Goal: Information Seeking & Learning: Learn about a topic

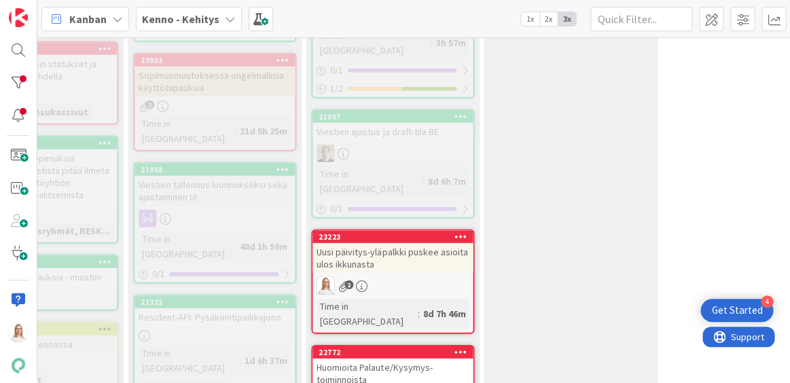
scroll to position [846, 314]
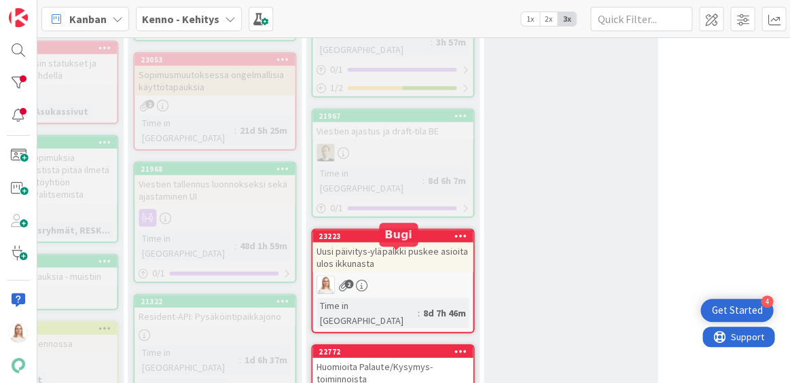
click at [382, 347] on div "22772" at bounding box center [396, 352] width 154 height 10
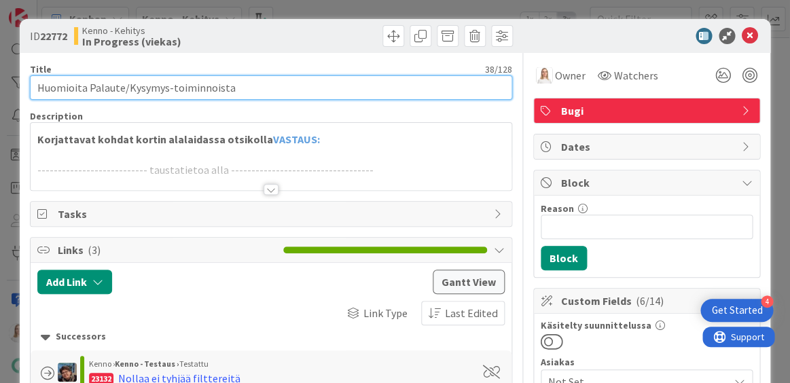
drag, startPoint x: 38, startPoint y: 90, endPoint x: 283, endPoint y: 90, distance: 244.5
click at [283, 90] on input "Huomioita Palaute/Kysymys-toiminnoista" at bounding box center [271, 87] width 482 height 24
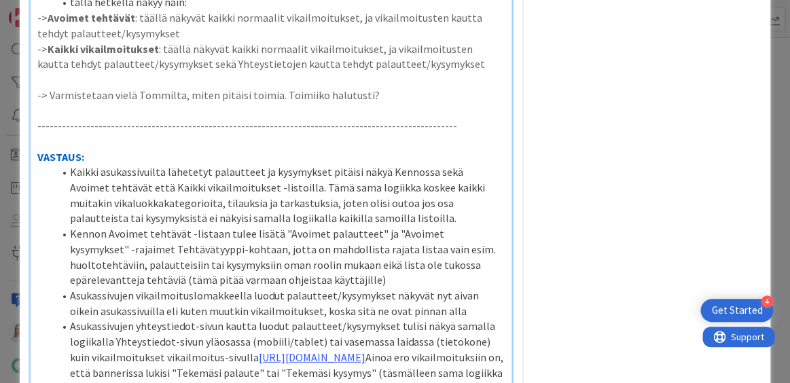
scroll to position [2158, 0]
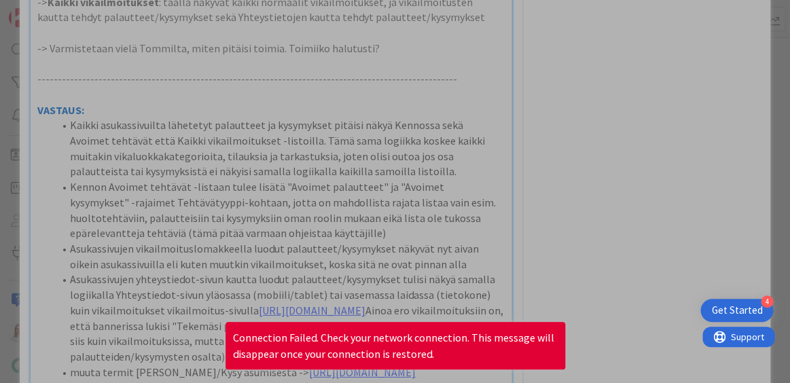
click at [372, 136] on div at bounding box center [395, 191] width 790 height 383
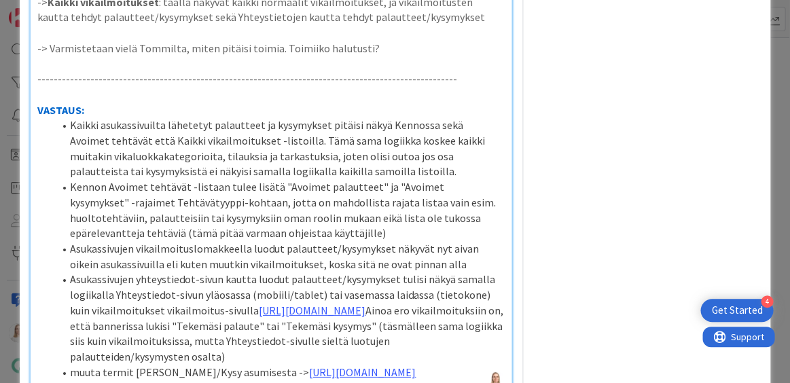
click at [372, 135] on li "Kaikki asukassivuilta lähetetyt palautteet ja kysymykset pitäisi näkyä Kennossa…" at bounding box center [279, 149] width 451 height 62
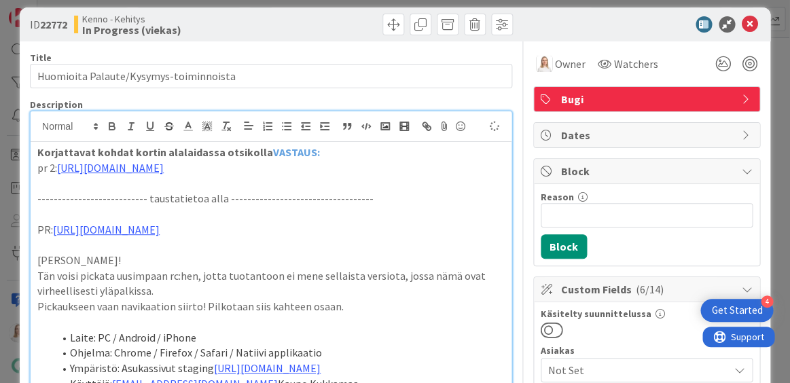
scroll to position [11, 0]
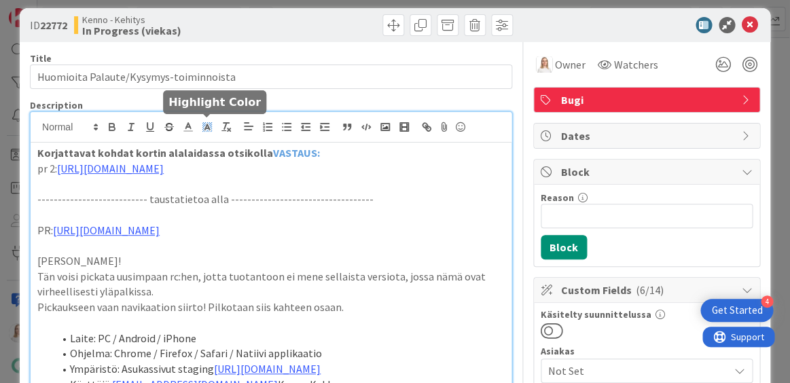
click at [209, 121] on icon at bounding box center [207, 127] width 12 height 12
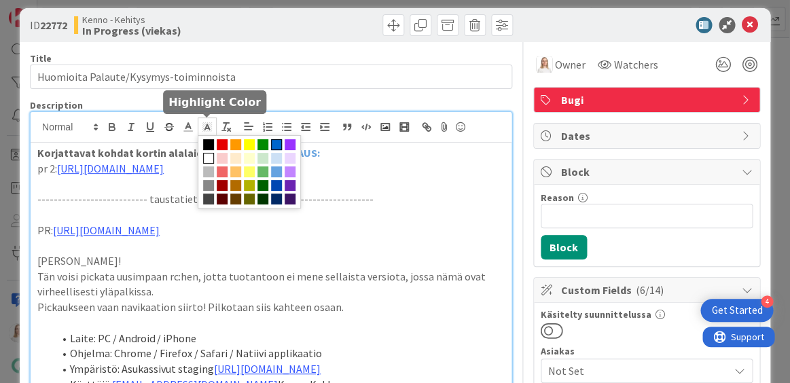
click at [272, 141] on span at bounding box center [276, 144] width 11 height 11
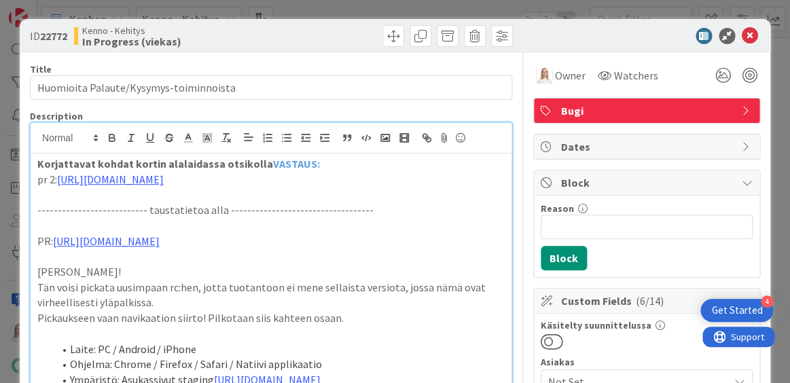
scroll to position [0, 0]
click at [208, 139] on line at bounding box center [206, 139] width 3 height 0
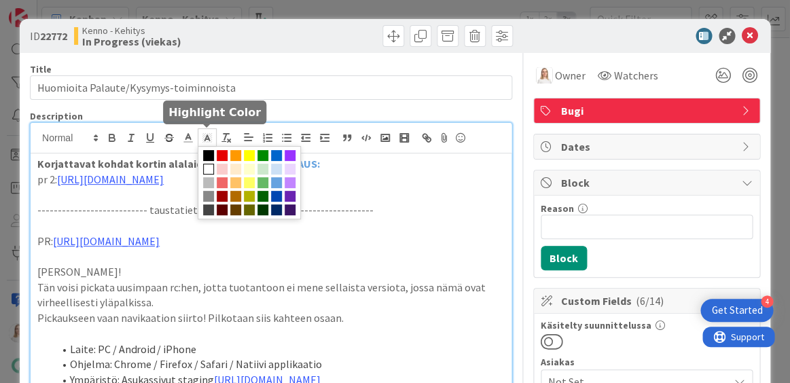
click at [209, 168] on span at bounding box center [208, 169] width 11 height 11
click at [187, 139] on icon at bounding box center [188, 138] width 12 height 12
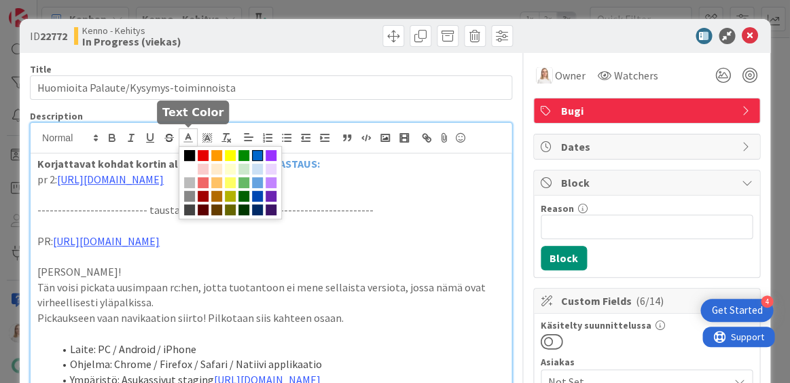
click at [257, 155] on span at bounding box center [257, 155] width 11 height 11
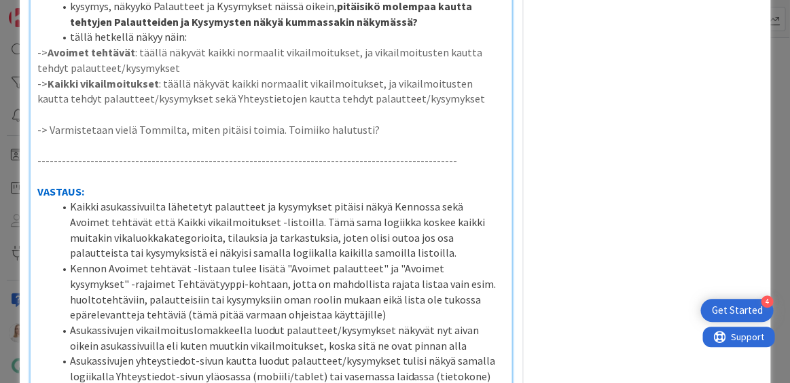
scroll to position [2244, 0]
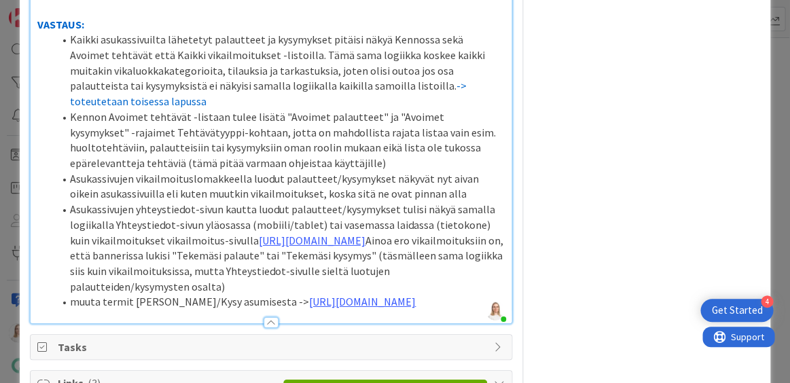
drag, startPoint x: 372, startPoint y: 49, endPoint x: 377, endPoint y: 58, distance: 10.4
click at [377, 58] on li "Kaikki asukassivuilta lähetetyt palautteet ja kysymykset pitäisi näkyä Kennossa…" at bounding box center [279, 70] width 451 height 77
copy li "Kaikki asukassivuilta lähetetyt palautteet ja kysymykset pitäisi näkyä Kennossa…"
click at [300, 121] on li "Kennon Avoimet tehtävät -listaan tulee lisätä "Avoimet palautteet" ja "Avoimet …" at bounding box center [279, 140] width 451 height 62
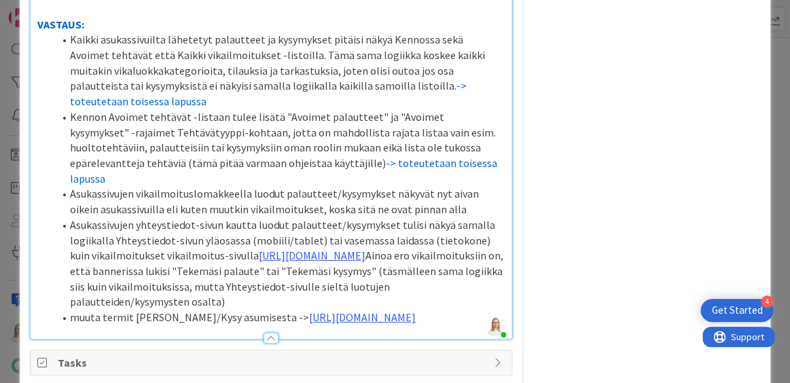
click at [439, 186] on li "Asukassivujen vikailmoituslomakkeella luodut palautteet/kysymykset näkyvät nyt …" at bounding box center [279, 201] width 451 height 31
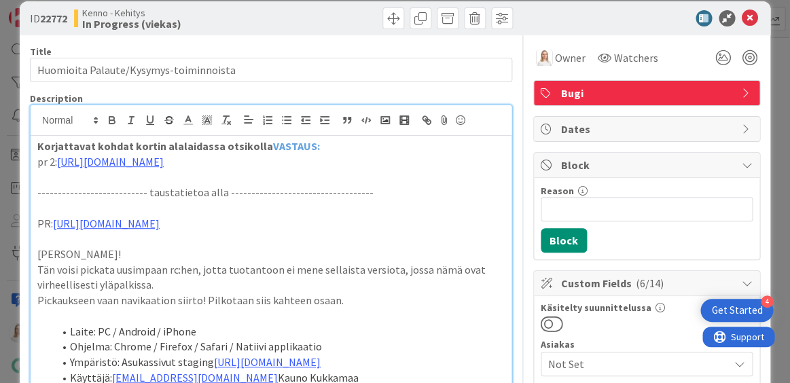
scroll to position [1, 0]
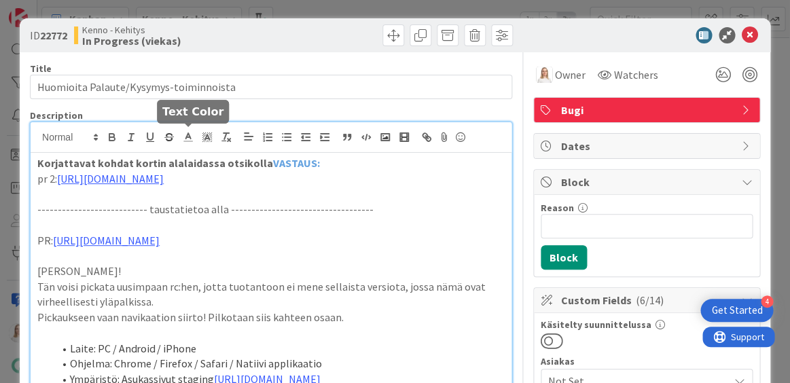
click at [187, 137] on line at bounding box center [187, 137] width 3 height 0
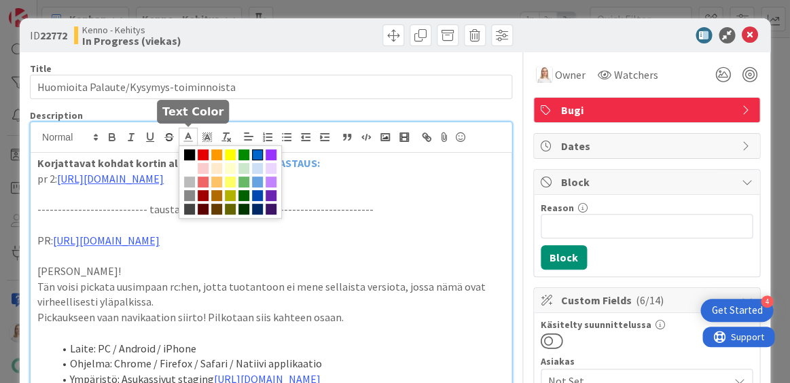
click at [253, 154] on span at bounding box center [257, 154] width 11 height 11
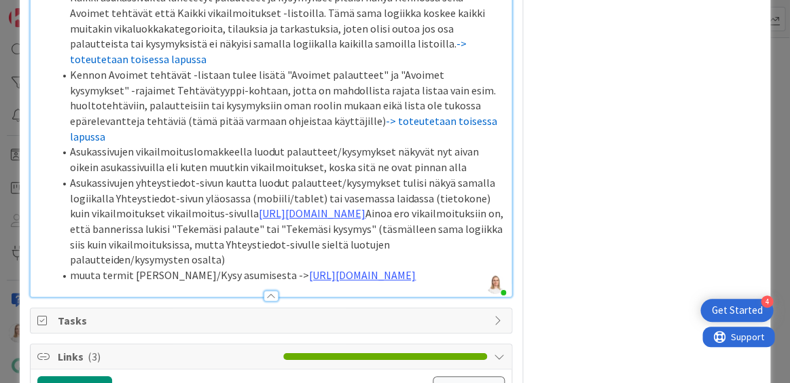
scroll to position [2285, 0]
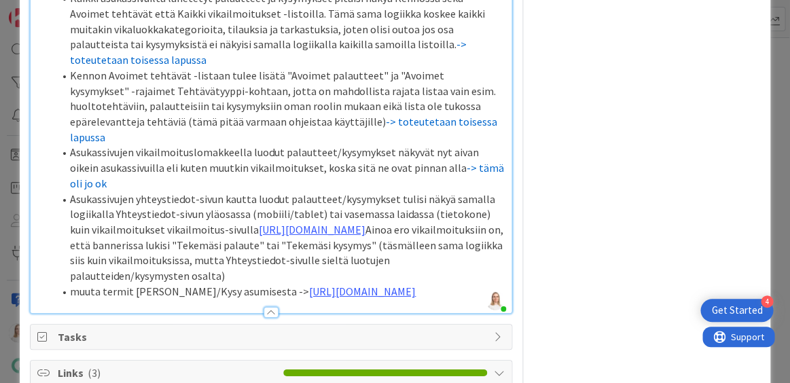
drag, startPoint x: 427, startPoint y: 115, endPoint x: 510, endPoint y: 115, distance: 82.9
copy li "Asukassivujen vikailmoituslomakkeella luodut palautteet/kysymykset näkyvät nyt …"
click at [260, 192] on li "Asukassivujen yhteystiedot-sivun kautta luodut palautteet/kysymykset tulisi näk…" at bounding box center [279, 238] width 451 height 92
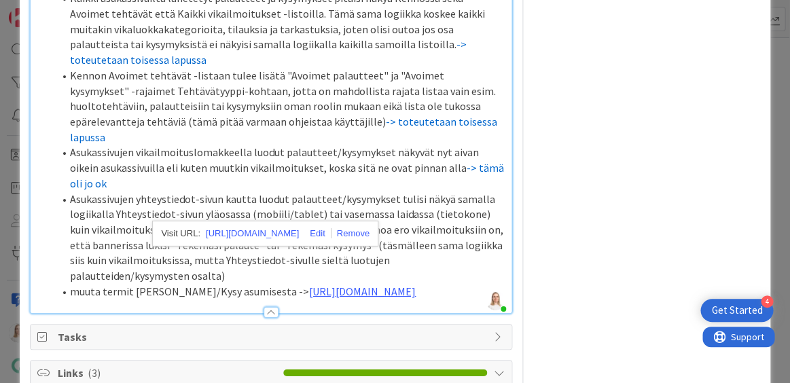
click at [262, 192] on li "Asukassivujen yhteystiedot-sivun kautta luodut palautteet/kysymykset tulisi näk…" at bounding box center [279, 238] width 451 height 92
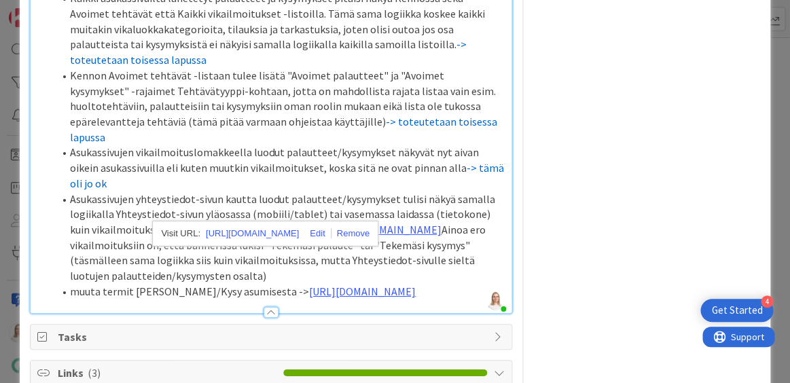
click at [321, 192] on li "Asukassivujen yhteystiedot-sivun kautta luodut palautteet/kysymykset tulisi näk…" at bounding box center [279, 238] width 451 height 92
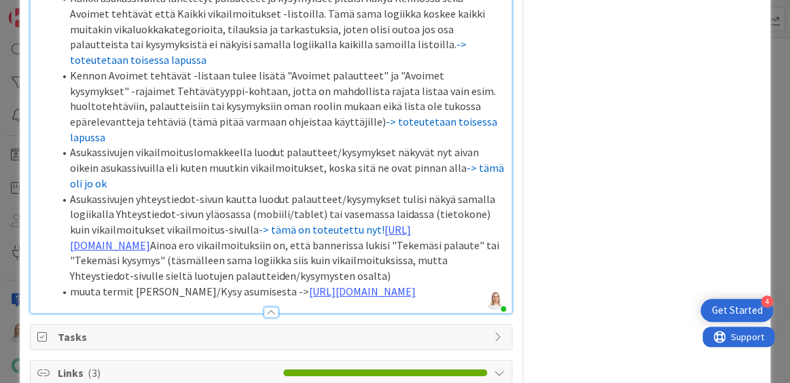
drag, startPoint x: 234, startPoint y: 160, endPoint x: 355, endPoint y: 160, distance: 120.9
click at [355, 192] on li "Asukassivujen yhteystiedot-sivun kautta luodut palautteet/kysymykset tulisi näk…" at bounding box center [279, 238] width 451 height 92
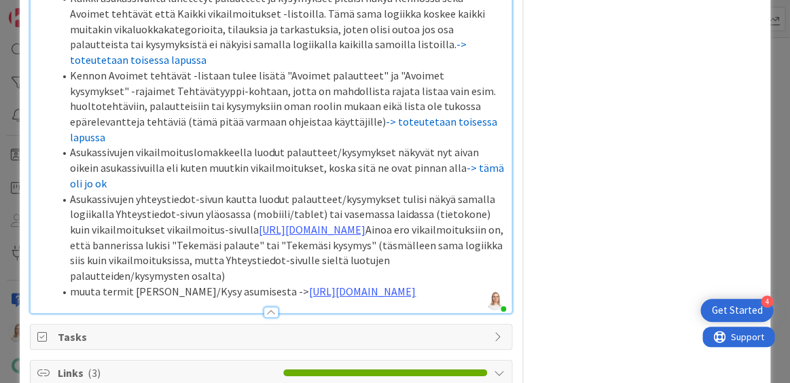
click at [272, 253] on li "Asukassivujen yhteystiedot-sivun kautta luodut palautteet/kysymykset tulisi näk…" at bounding box center [279, 238] width 451 height 92
drag, startPoint x: 219, startPoint y: 251, endPoint x: 337, endPoint y: 251, distance: 118.2
click at [337, 251] on li "Asukassivujen yhteystiedot-sivun kautta luodut palautteet/kysymykset tulisi näk…" at bounding box center [279, 238] width 451 height 92
copy li "-> tämä on toteutettu nyt!"
click at [134, 300] on li "muuta termit Anna palautetta/Kysy asumisesta -> https://www.figma.com/proto/8nk…" at bounding box center [279, 292] width 451 height 16
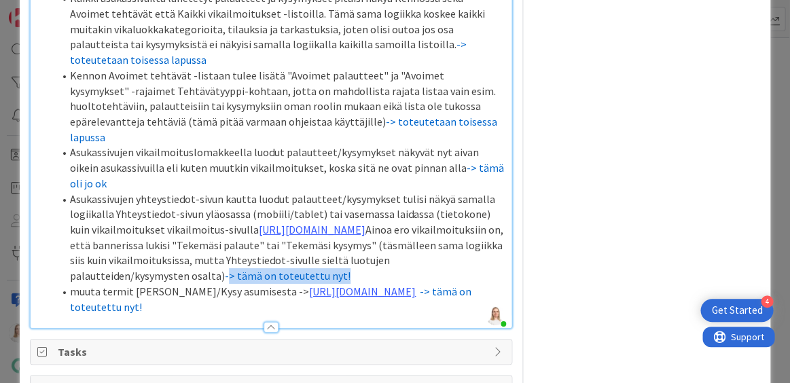
drag, startPoint x: 222, startPoint y: 253, endPoint x: 337, endPoint y: 256, distance: 114.9
click at [337, 269] on span "-> tämä on toteutettu nyt!" at bounding box center [288, 276] width 126 height 14
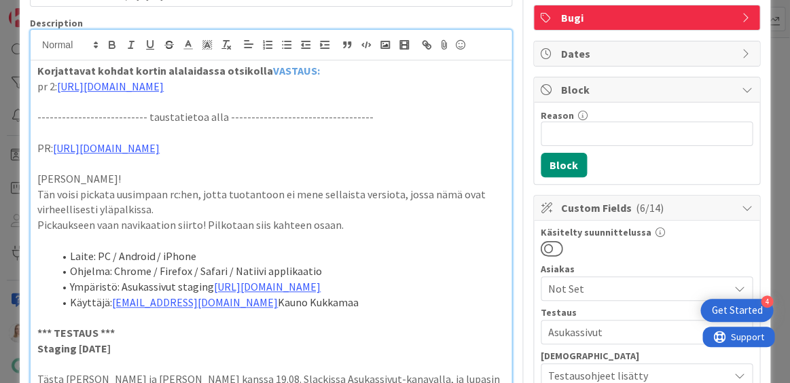
scroll to position [28, 0]
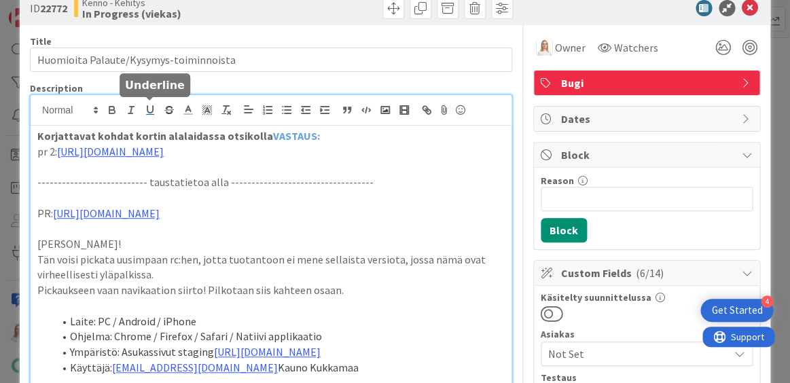
click at [149, 105] on icon "button" at bounding box center [150, 110] width 12 height 12
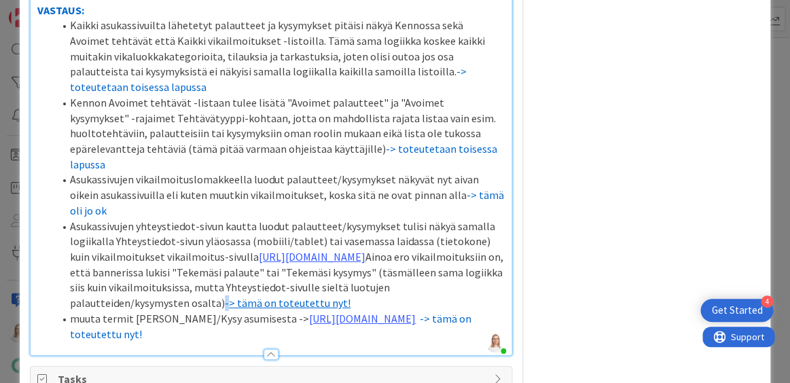
scroll to position [2296, 0]
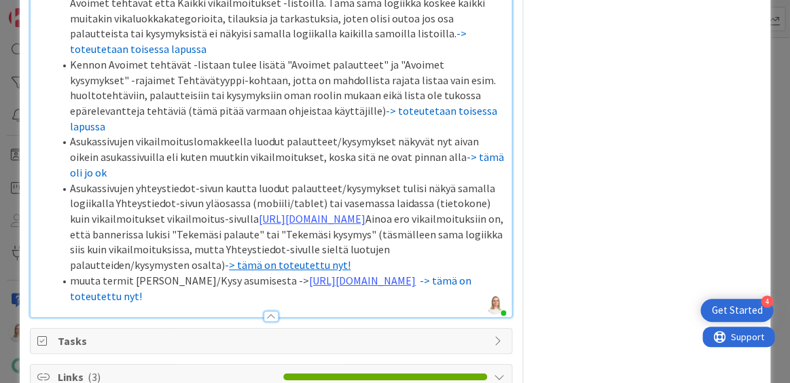
click at [378, 245] on li "Asukassivujen yhteystiedot-sivun kautta luodut palautteet/kysymykset tulisi näk…" at bounding box center [279, 227] width 451 height 92
drag, startPoint x: 221, startPoint y: 243, endPoint x: 339, endPoint y: 244, distance: 118.2
click at [339, 244] on li "Asukassivujen yhteystiedot-sivun kautta luodut palautteet/kysymykset tulisi näk…" at bounding box center [279, 227] width 451 height 92
copy li "Ainoa ero vikailmoituksiin on, että bannerissa lukisi "Tekemäsi palaute" tai "T…"
drag, startPoint x: 119, startPoint y: 316, endPoint x: 242, endPoint y: 317, distance: 123.0
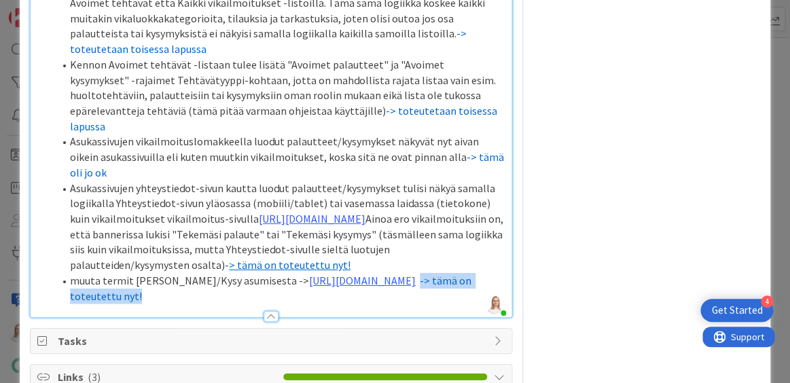
click at [242, 304] on li "muuta termit Anna palautetta/Kysy asumisesta -> https://www.figma.com/proto/8nk…" at bounding box center [279, 288] width 451 height 31
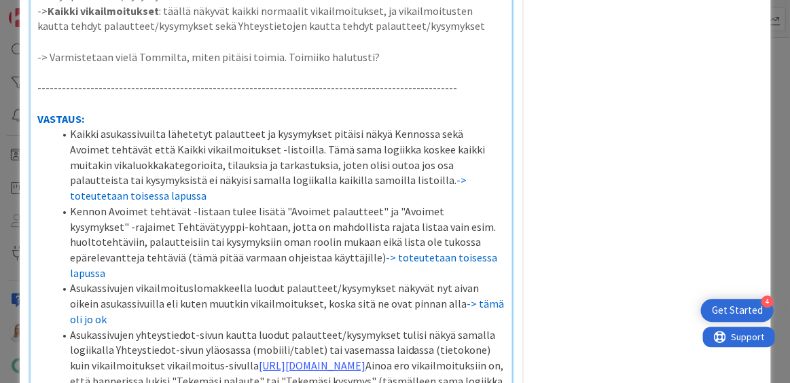
scroll to position [2071, 0]
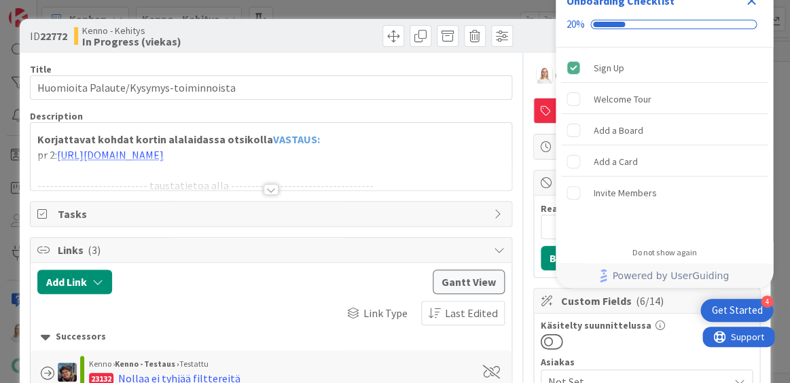
click at [272, 187] on div at bounding box center [271, 189] width 15 height 11
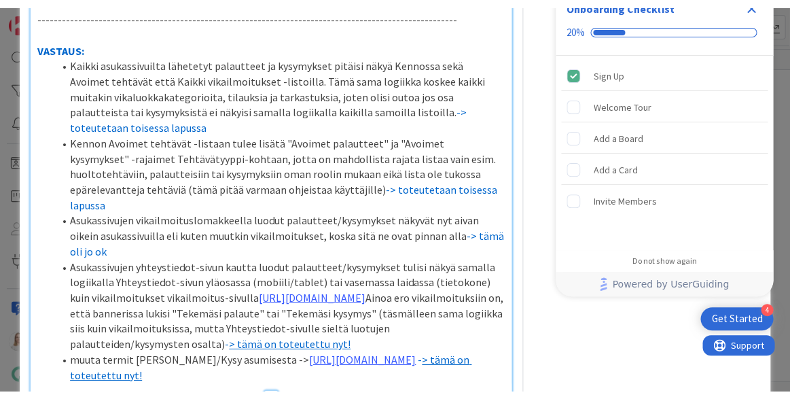
scroll to position [2229, 0]
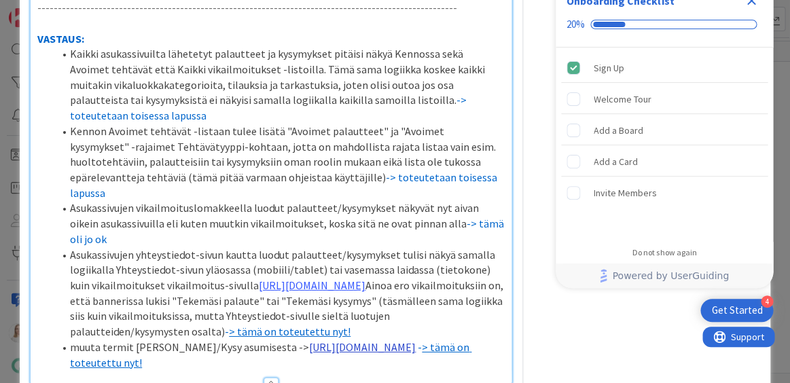
click at [309, 340] on link "https://www.figma.com/proto/8nkeArknswRheh0fKWhyRc/Asukassivut?page-id=0%3A1&no…" at bounding box center [362, 347] width 107 height 14
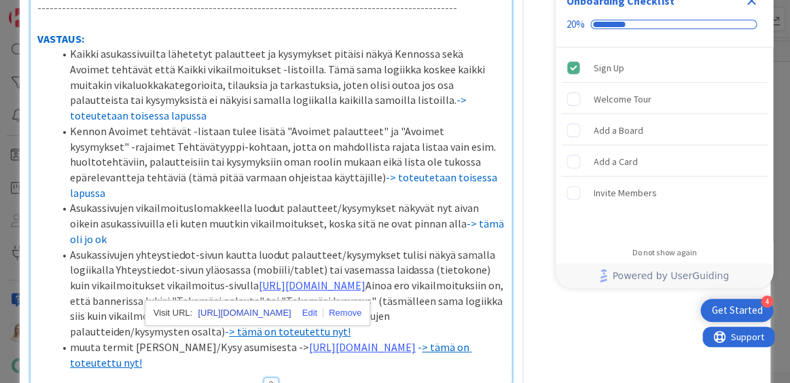
click at [266, 310] on link "https://www.figma.com/proto/8nkeArknswRheh0fKWhyRc/Asukassivut?content-scaling=…" at bounding box center [244, 313] width 93 height 18
click at [193, 247] on li "Asukassivujen yhteystiedot-sivun kautta luodut palautteet/kysymykset tulisi näk…" at bounding box center [279, 293] width 451 height 92
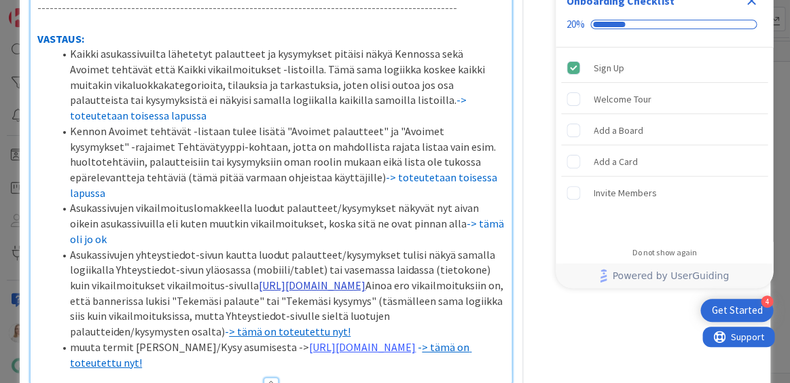
click at [259, 279] on link "https://www.figma.com/proto/8nkeArknswRheh0fKWhyRc/Asukassivut?page-id=&node-id…" at bounding box center [312, 286] width 107 height 14
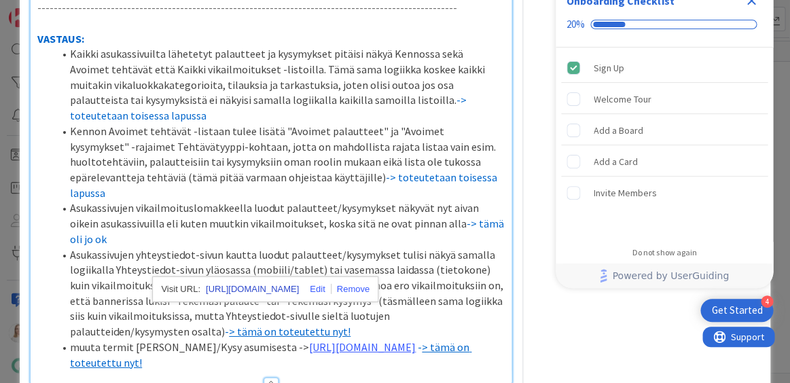
click at [232, 287] on link "https://www.figma.com/proto/8nkeArknswRheh0fKWhyRc/Asukassivut?content-scaling=…" at bounding box center [252, 290] width 93 height 18
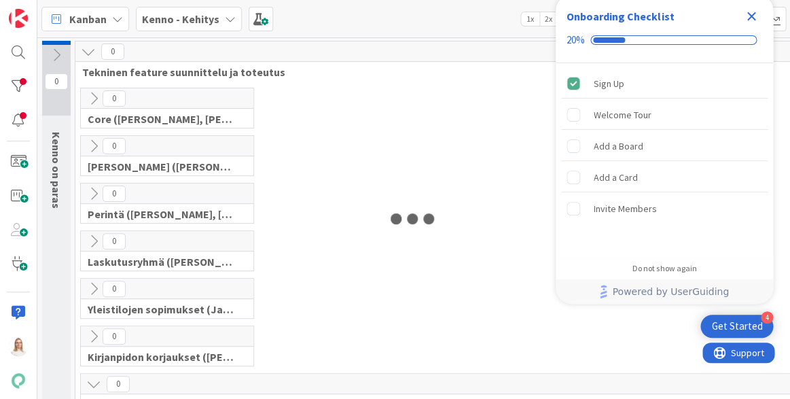
click at [748, 12] on icon "Close Checklist" at bounding box center [751, 16] width 16 height 16
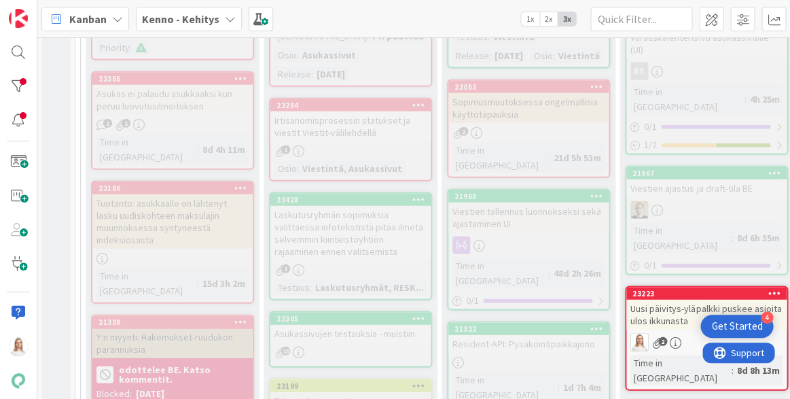
scroll to position [791, 0]
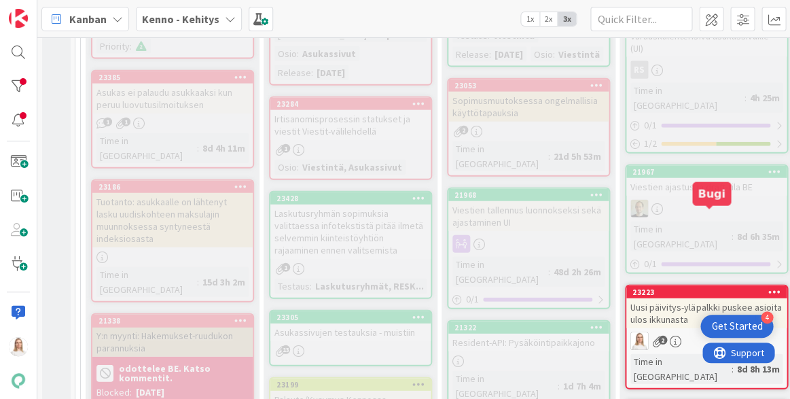
click at [683, 287] on div "23223" at bounding box center [709, 292] width 154 height 10
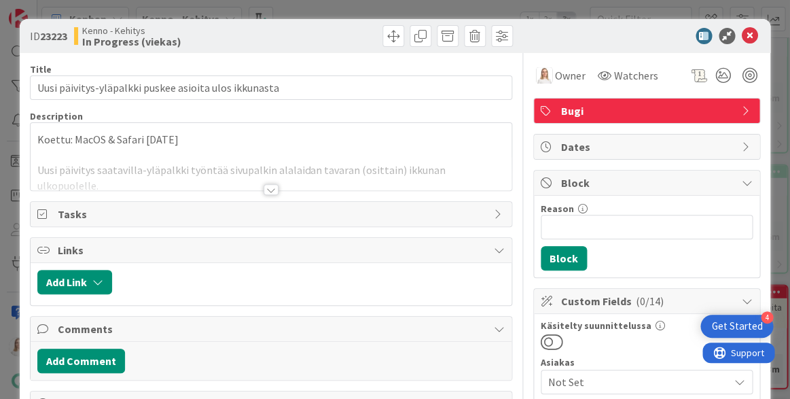
click at [266, 190] on div at bounding box center [271, 189] width 15 height 11
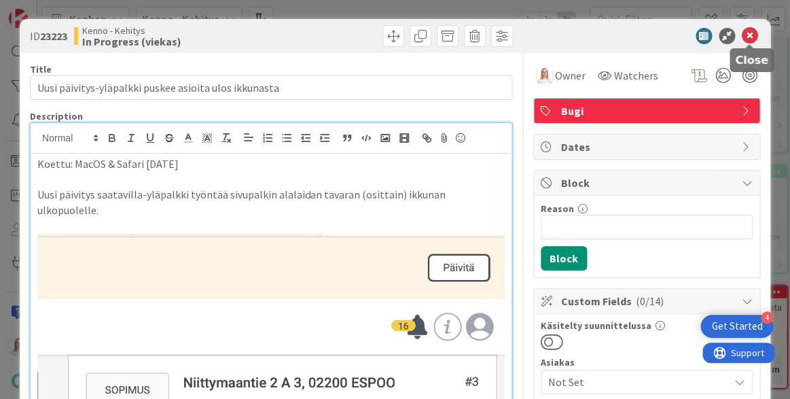
click at [747, 39] on icon at bounding box center [750, 36] width 16 height 16
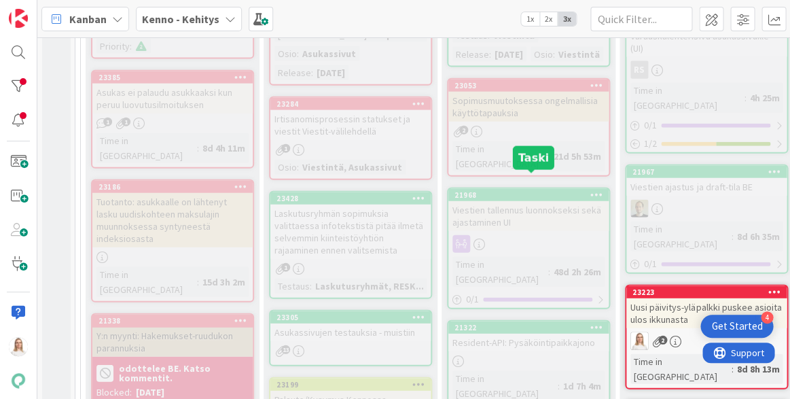
click at [500, 190] on div "21968" at bounding box center [531, 195] width 154 height 10
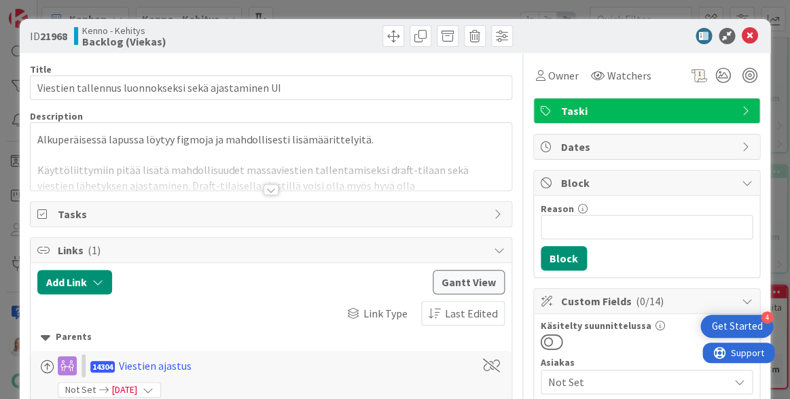
click at [268, 185] on div at bounding box center [271, 189] width 15 height 11
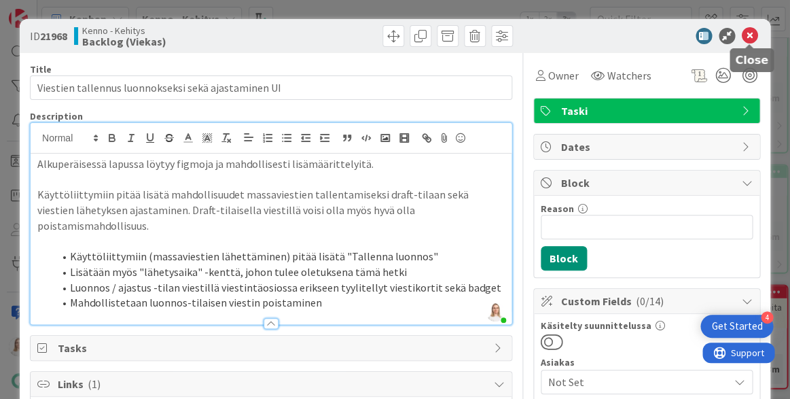
click at [748, 36] on icon at bounding box center [750, 36] width 16 height 16
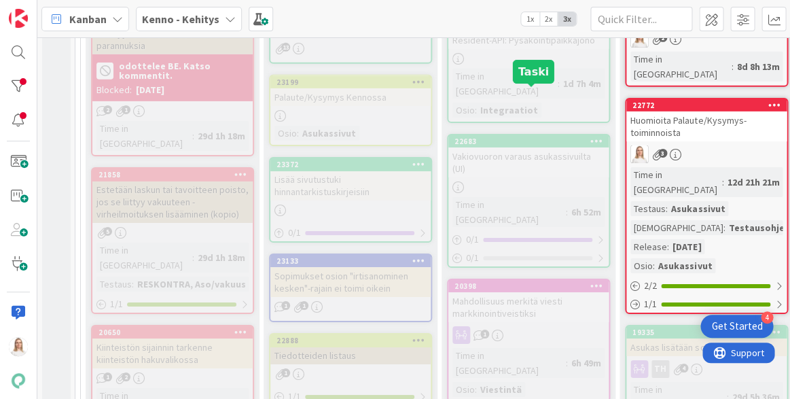
click at [503, 137] on div "22683" at bounding box center [531, 142] width 154 height 10
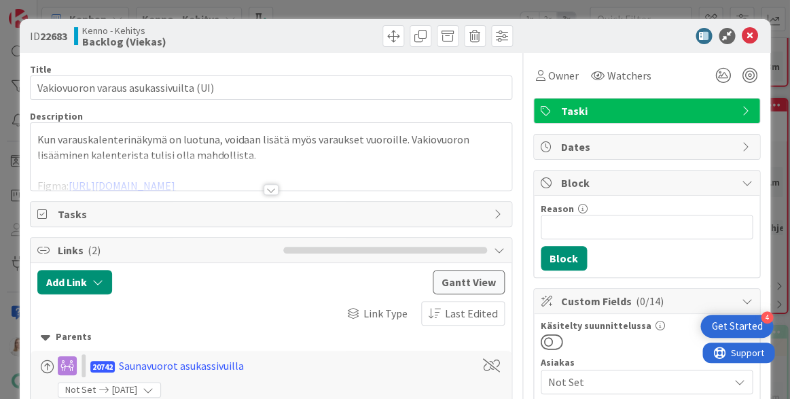
click at [272, 185] on div at bounding box center [271, 189] width 15 height 11
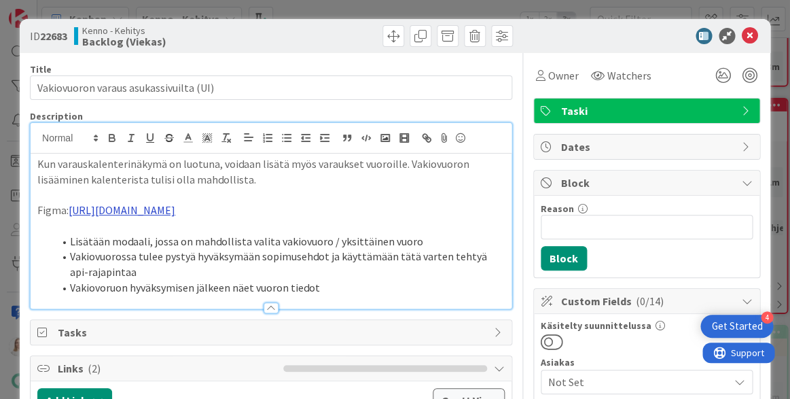
click at [175, 210] on link "[URL][DOMAIN_NAME]" at bounding box center [122, 210] width 107 height 14
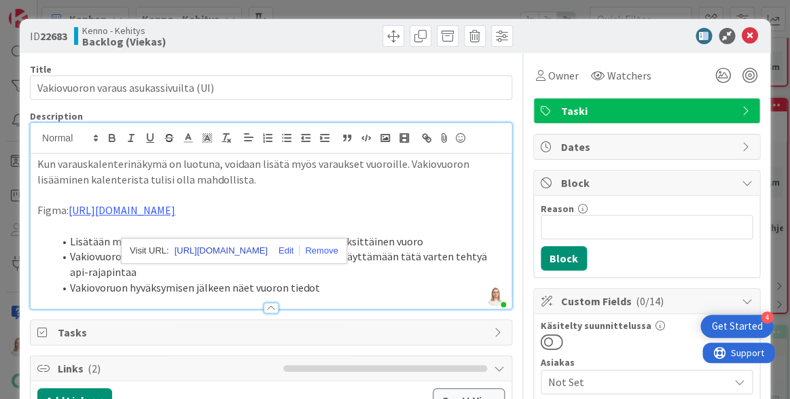
click at [268, 247] on link "[URL][DOMAIN_NAME]" at bounding box center [221, 251] width 93 height 18
